Goal: Task Accomplishment & Management: Use online tool/utility

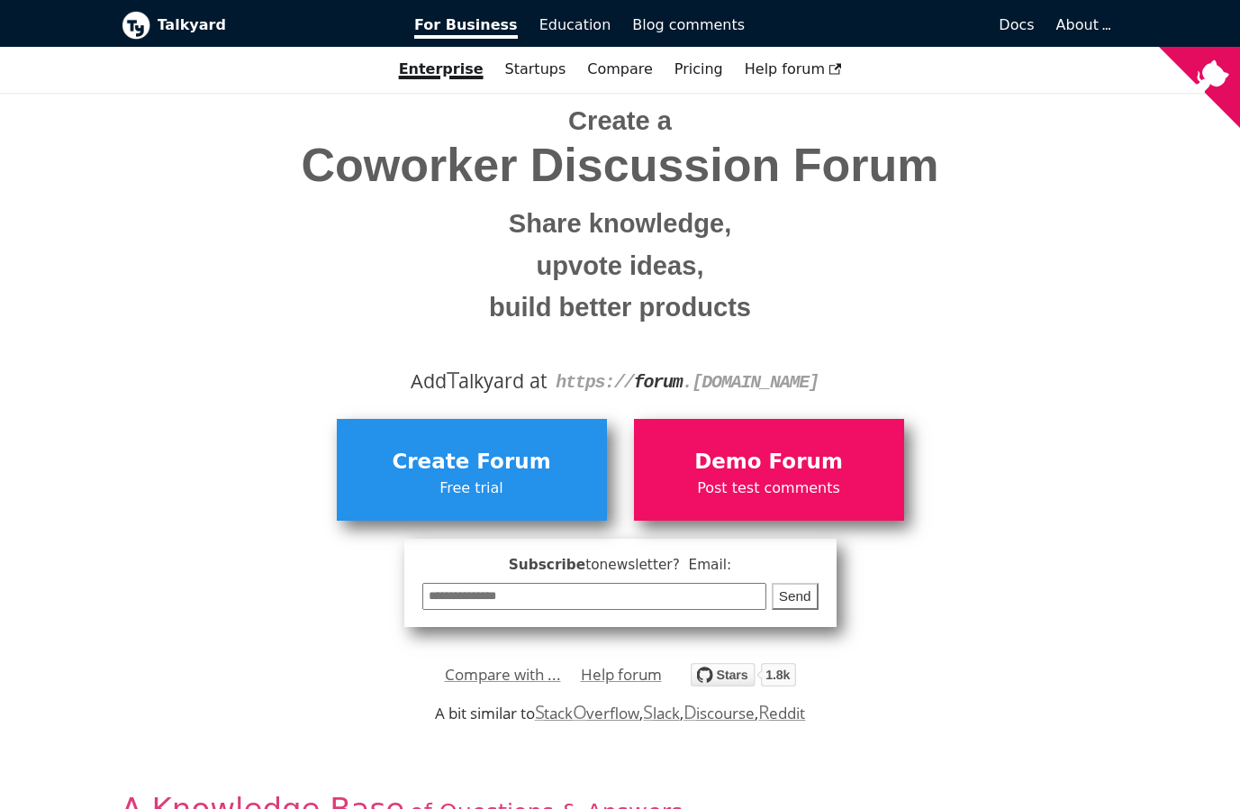
scroll to position [102, 0]
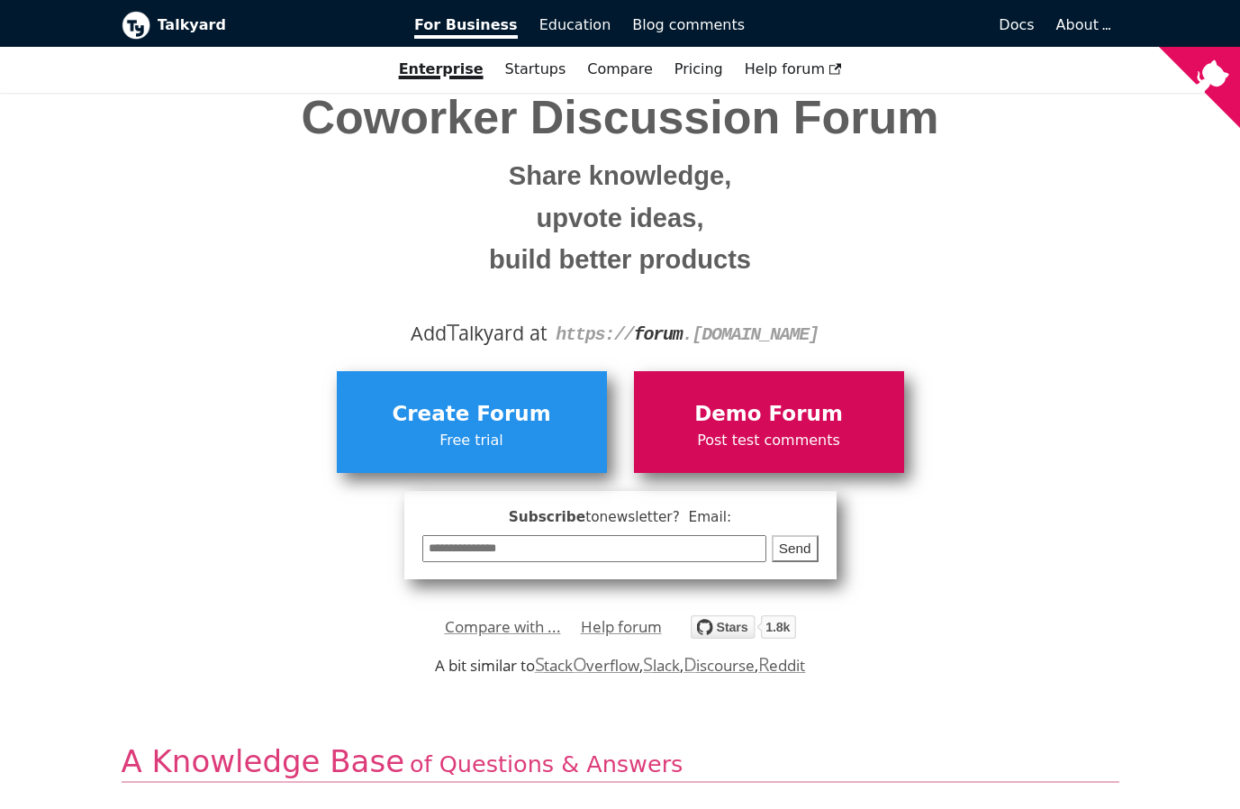
click at [840, 427] on span "Demo Forum" at bounding box center [769, 414] width 252 height 34
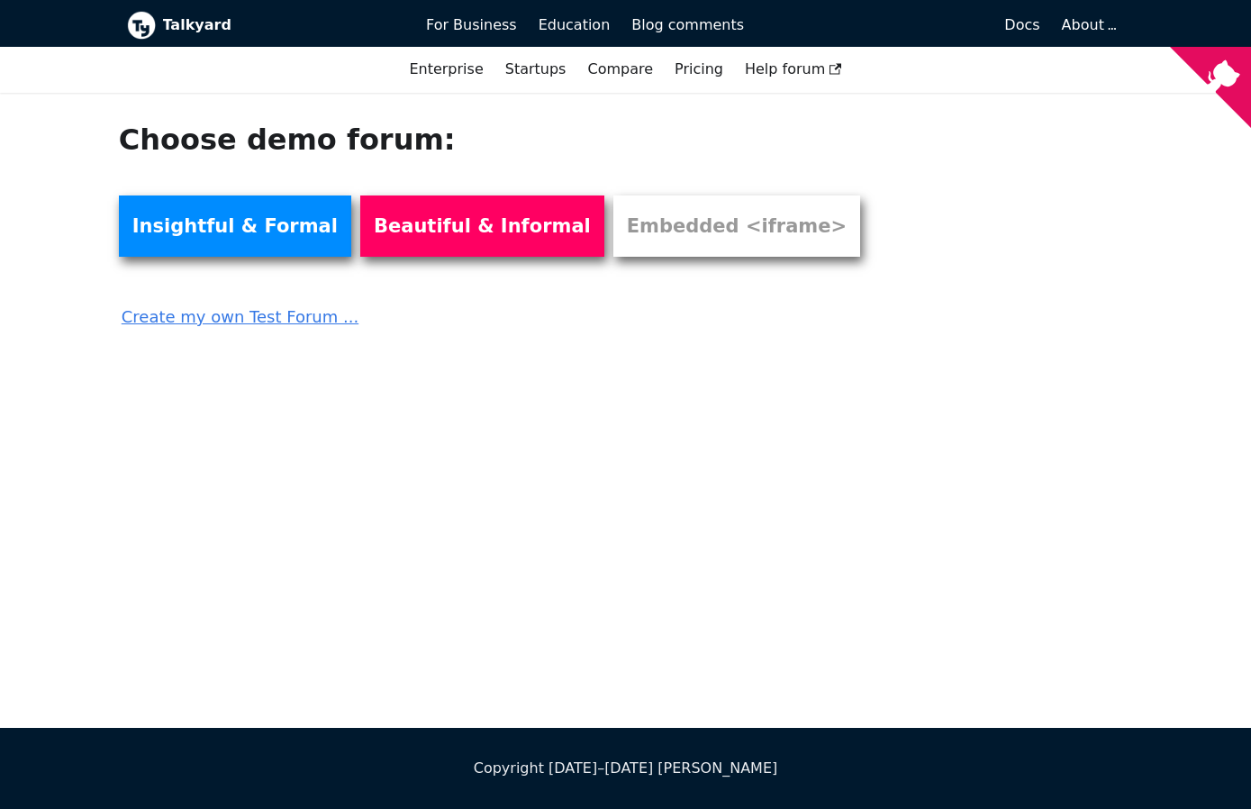
click at [294, 316] on link "Create my own Test Forum ..." at bounding box center [521, 311] width 805 height 40
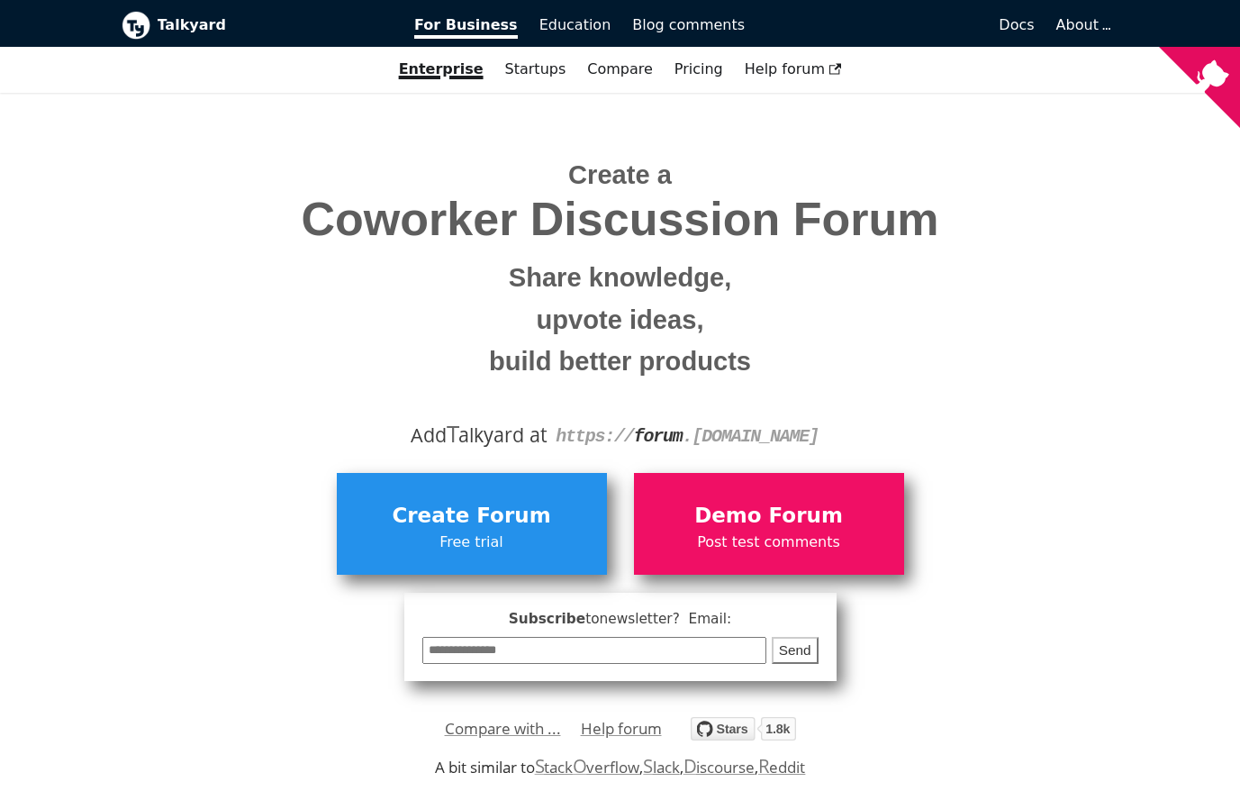
click at [206, 506] on div "**********" at bounding box center [620, 567] width 971 height 225
